Goal: Information Seeking & Learning: Learn about a topic

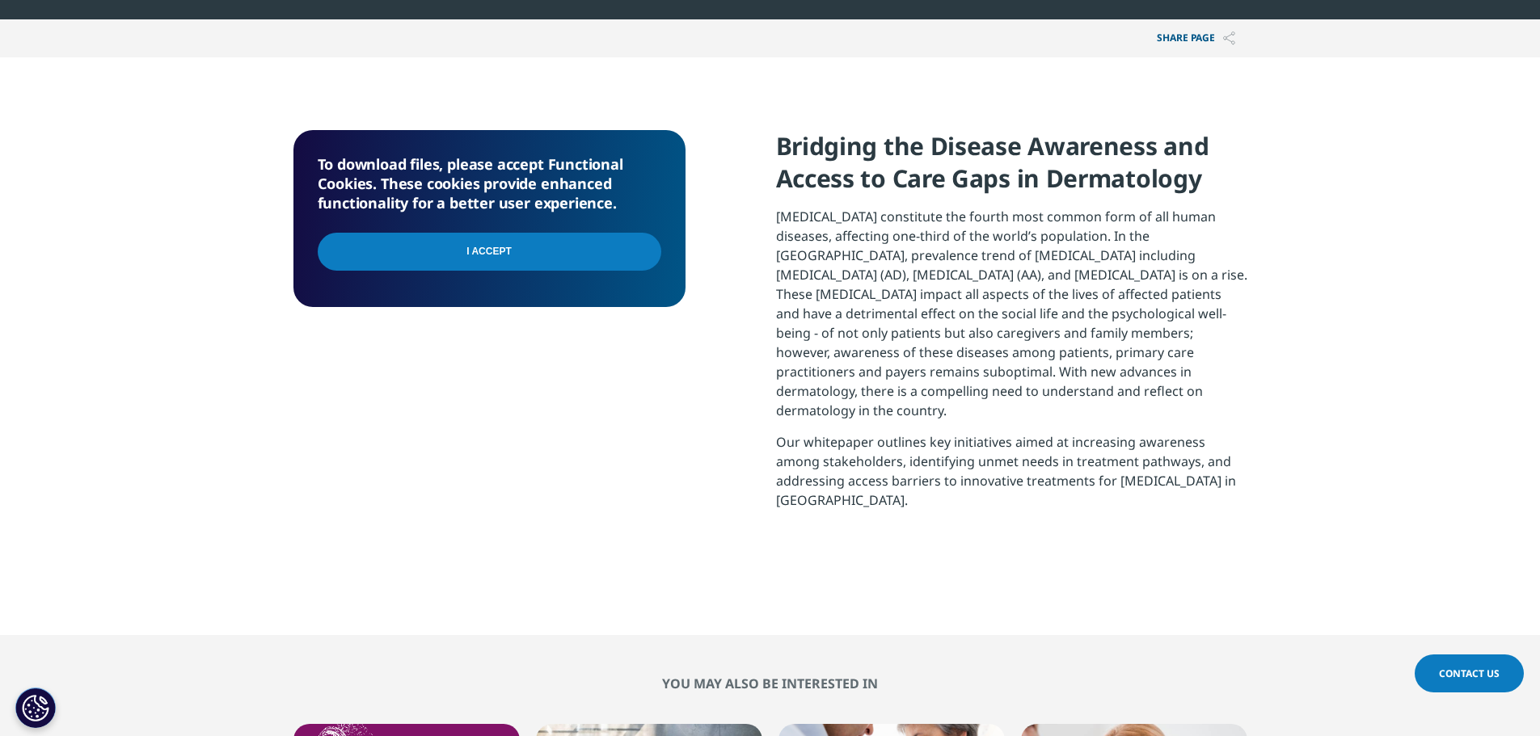
scroll to position [520, 0]
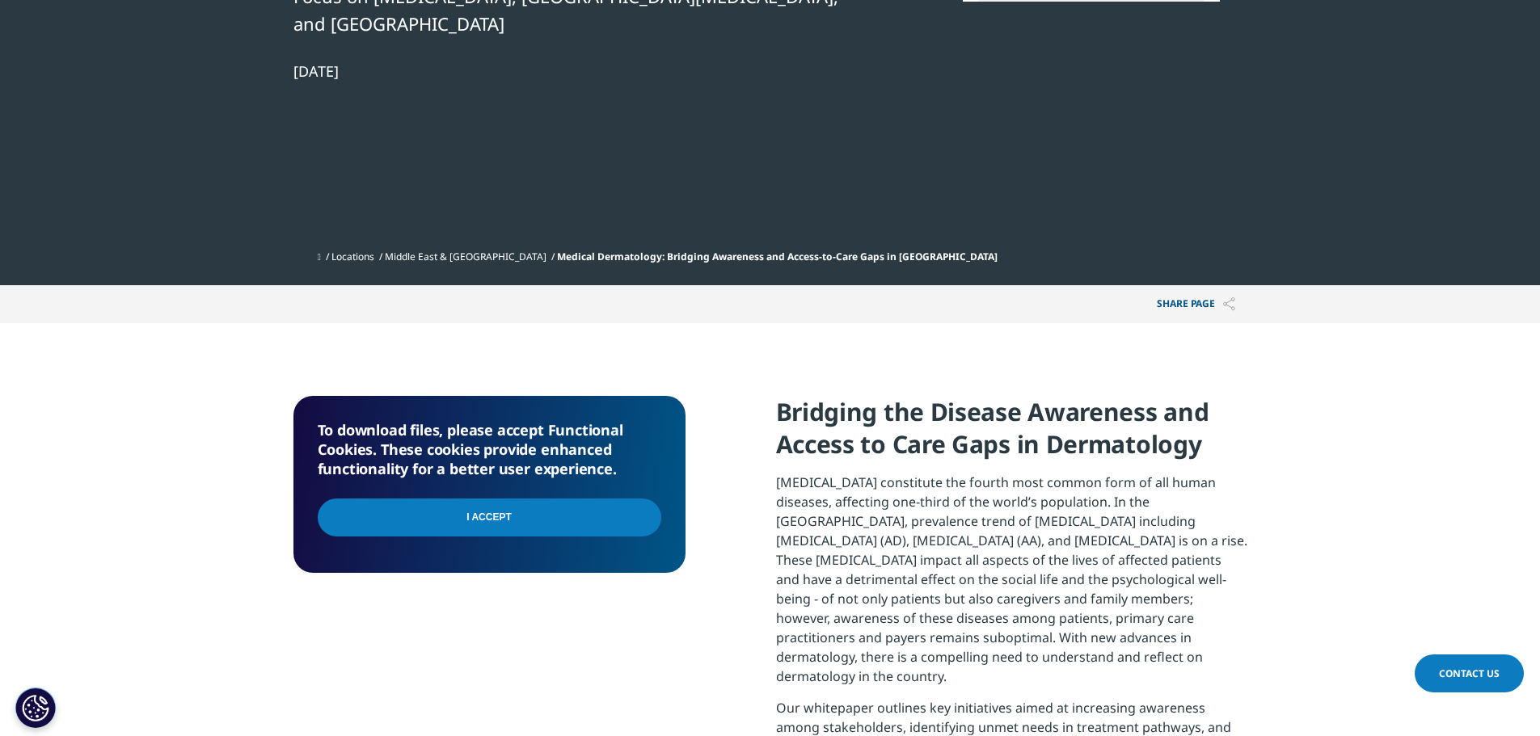
click at [516, 499] on input "I Accept" at bounding box center [489, 518] width 343 height 38
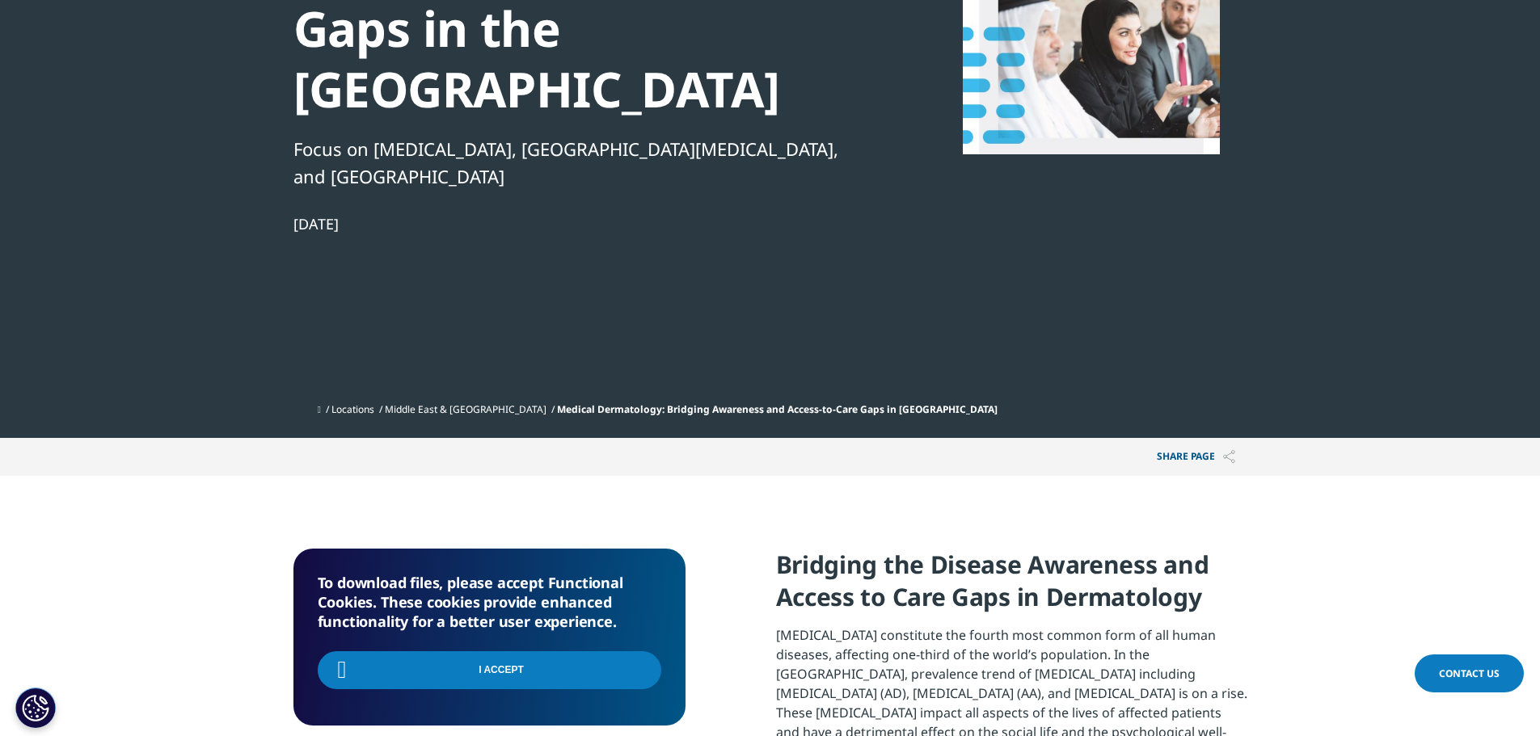
scroll to position [358, 0]
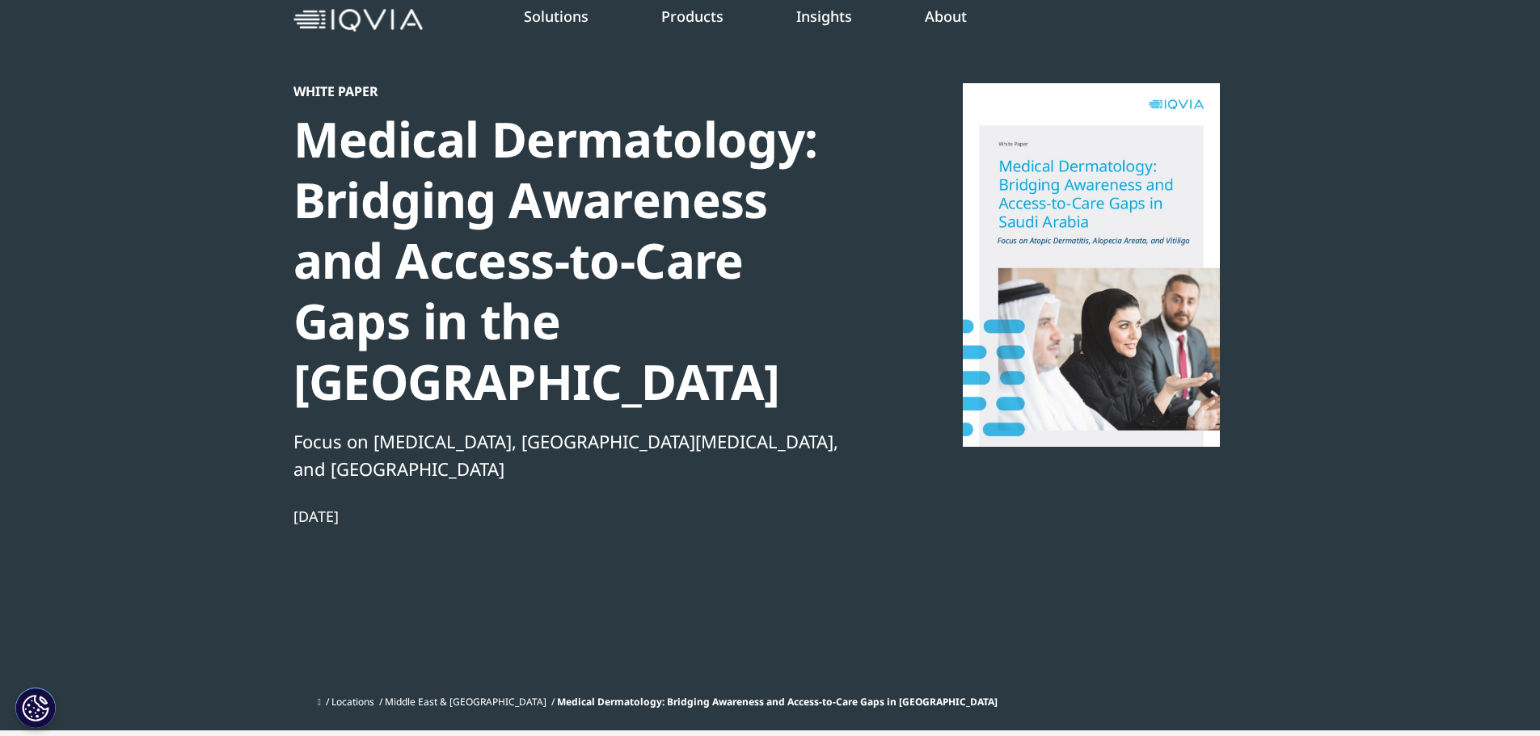
scroll to position [35, 0]
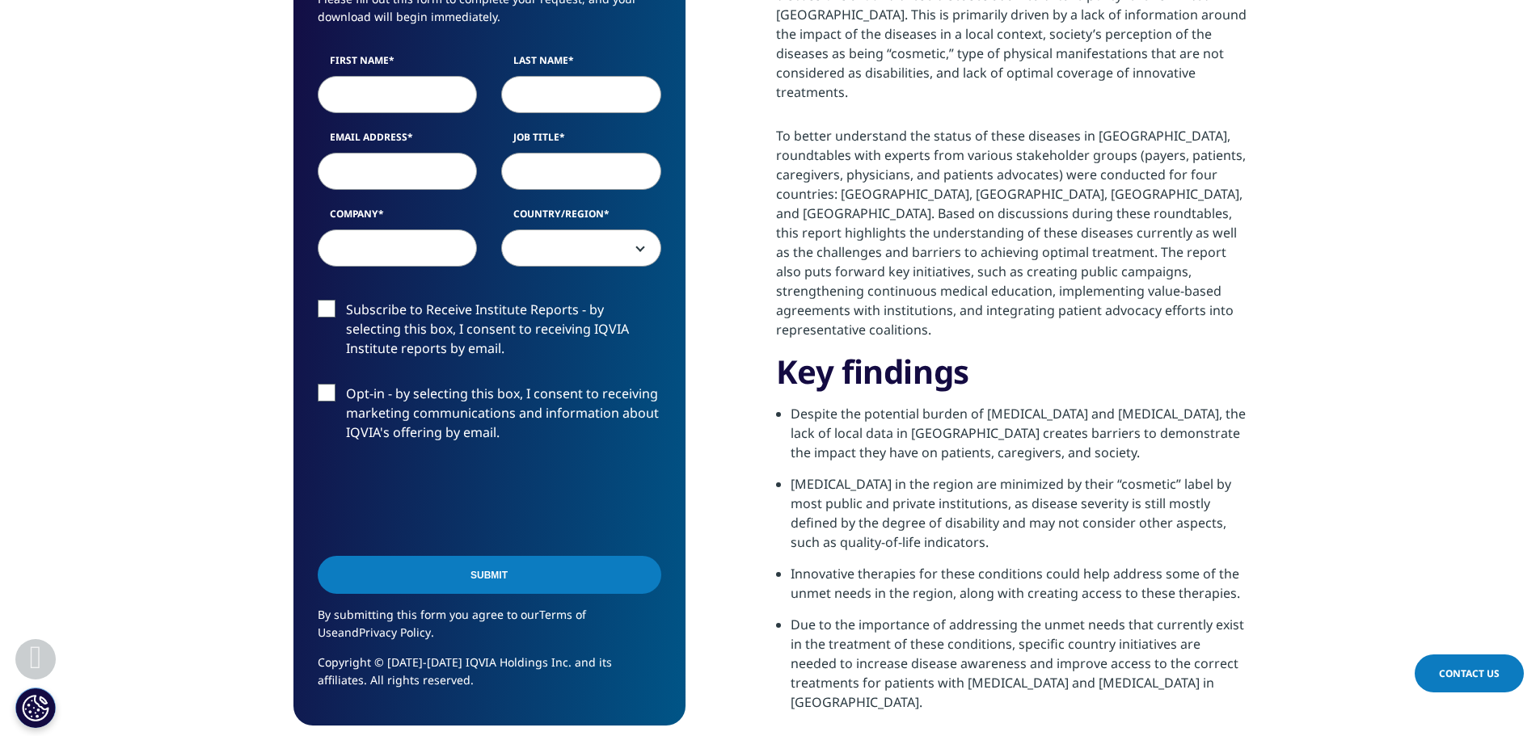
scroll to position [970, 0]
